Goal: Task Accomplishment & Management: Manage account settings

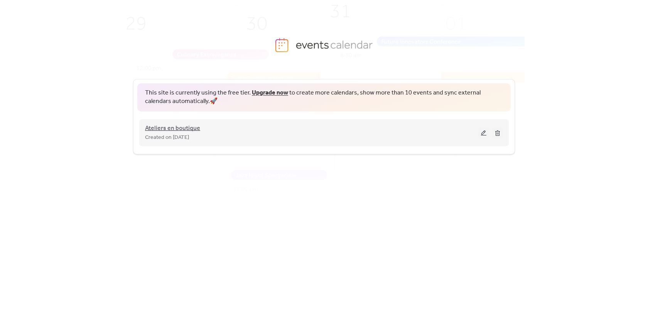
click at [176, 129] on span "Ateliers en boutique" at bounding box center [172, 128] width 55 height 9
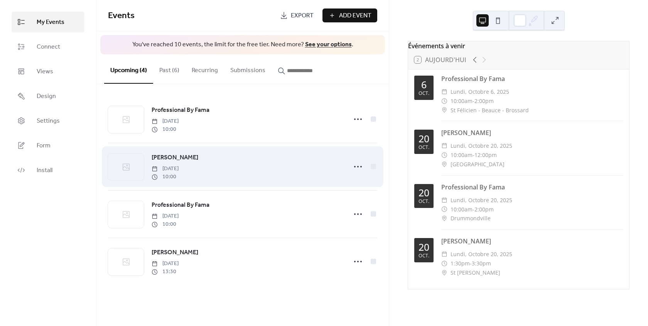
click at [166, 158] on span "[PERSON_NAME]" at bounding box center [175, 157] width 47 height 9
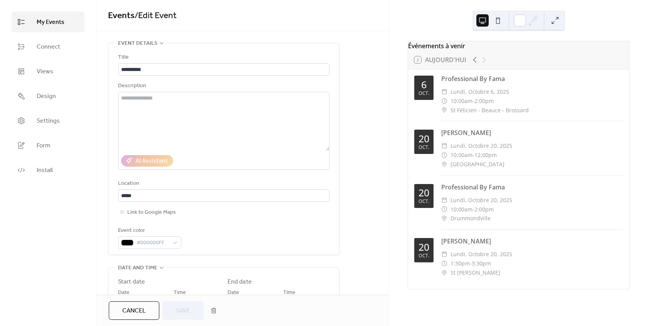
click at [139, 309] on span "Cancel" at bounding box center [134, 310] width 24 height 9
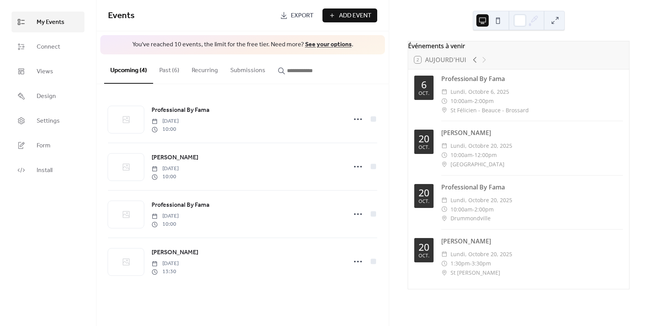
click at [355, 15] on div "Add Event" at bounding box center [349, 15] width 55 height 14
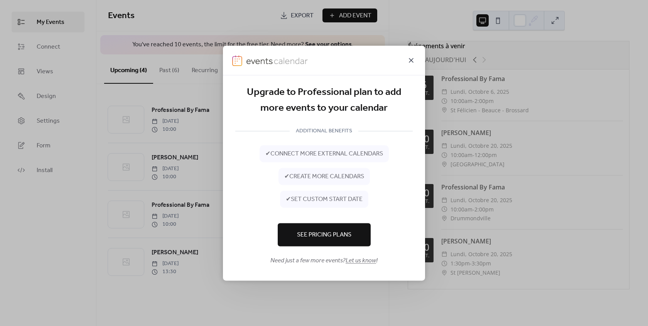
click at [413, 61] on icon at bounding box center [411, 60] width 9 height 9
